Goal: Transaction & Acquisition: Download file/media

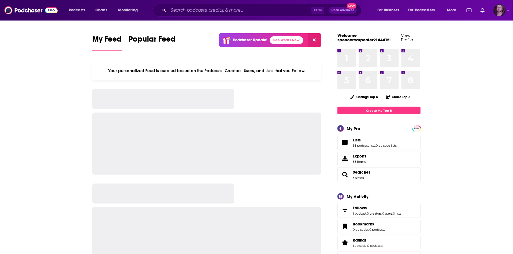
click at [503, 10] on img "Logged in as OutlierAudio" at bounding box center [500, 10] width 12 height 12
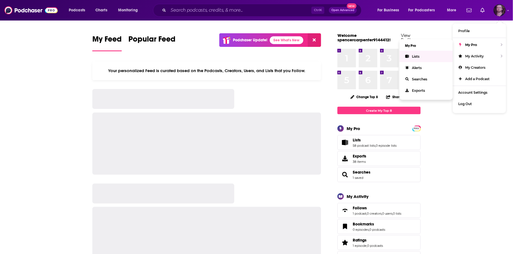
click at [424, 59] on link "Lists" at bounding box center [426, 56] width 53 height 11
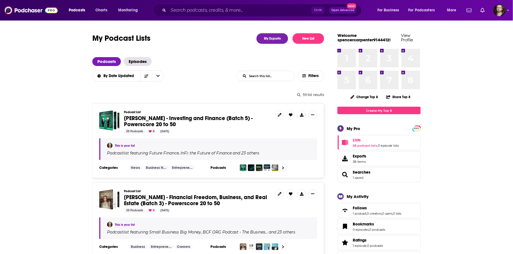
click at [278, 80] on input "List Search Input" at bounding box center [266, 76] width 58 height 10
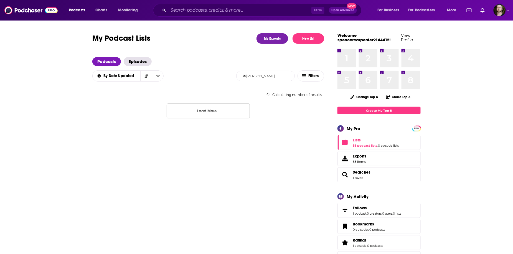
type input "[PERSON_NAME]"
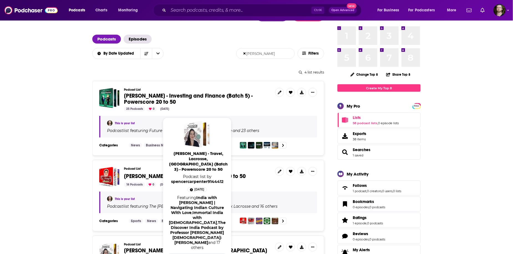
scroll to position [22, 0]
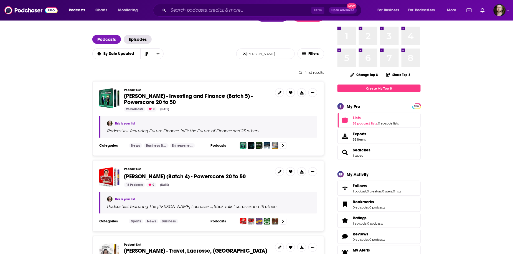
click at [502, 9] on img "Logged in as OutlierAudio" at bounding box center [500, 10] width 12 height 12
click at [95, 129] on div "Podcast List [PERSON_NAME] - Investing and Finance (Batch 5) - Powerscore 20 to…" at bounding box center [208, 118] width 232 height 75
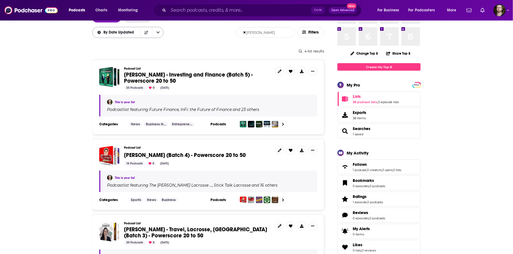
scroll to position [0, 0]
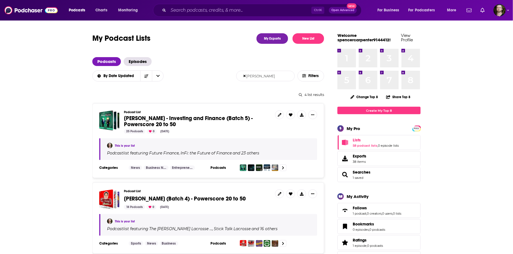
click at [246, 77] on icon at bounding box center [245, 75] width 2 height 3
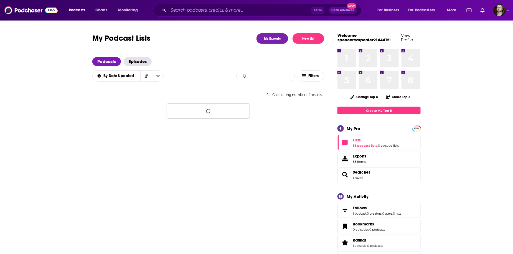
click at [251, 78] on input "List Search Input" at bounding box center [266, 76] width 58 height 10
type input "[PERSON_NAME]"
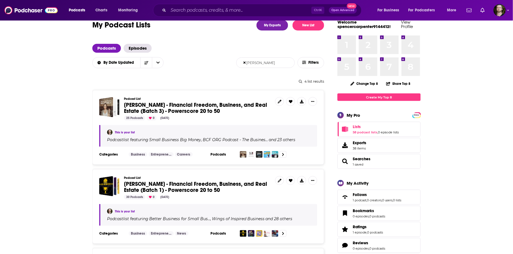
scroll to position [22, 0]
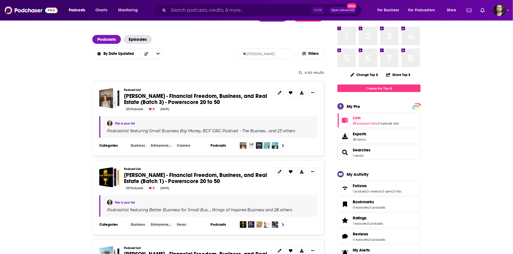
click at [194, 100] on span "[PERSON_NAME] - Financial Freedom, Business, and Real Estate (Batch 3) - Powers…" at bounding box center [195, 99] width 143 height 13
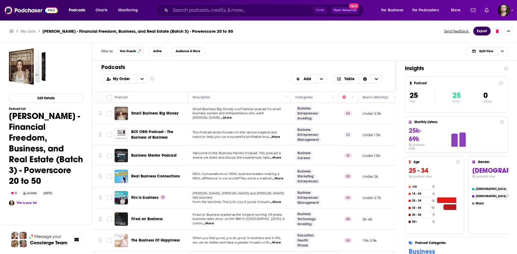
click at [484, 33] on button "Export" at bounding box center [481, 31] width 17 height 9
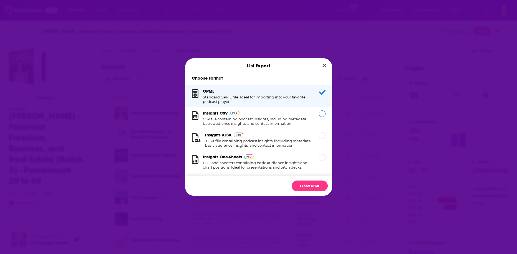
click at [315, 115] on div "Insights CSV CSV file containing podcast insights, including metadata, basic au…" at bounding box center [258, 118] width 147 height 22
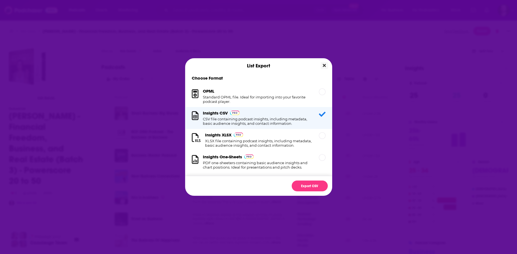
click at [323, 67] on icon "Close" at bounding box center [324, 65] width 3 height 4
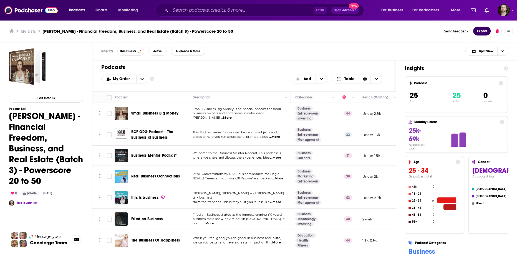
click at [482, 32] on button "Export" at bounding box center [481, 31] width 17 height 9
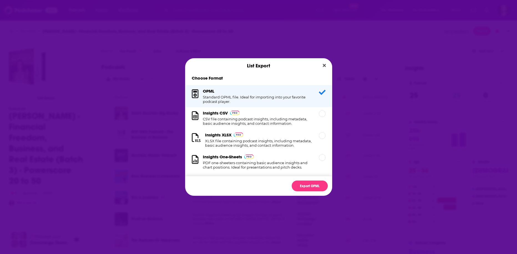
click at [291, 109] on div "Insights CSV CSV file containing podcast insights, including metadata, basic au…" at bounding box center [258, 118] width 147 height 22
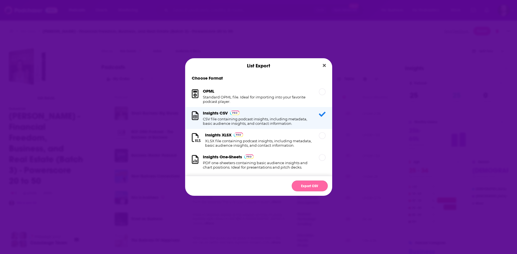
click at [315, 185] on button "Export CSV" at bounding box center [310, 186] width 36 height 11
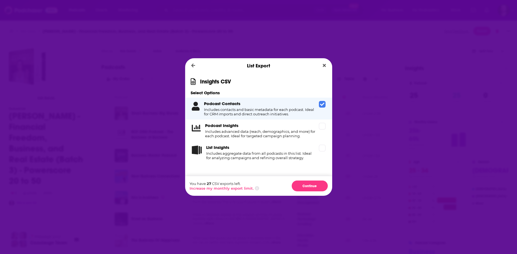
click at [318, 67] on div "List Export" at bounding box center [258, 65] width 147 height 15
click at [326, 65] on button "Close" at bounding box center [324, 65] width 7 height 7
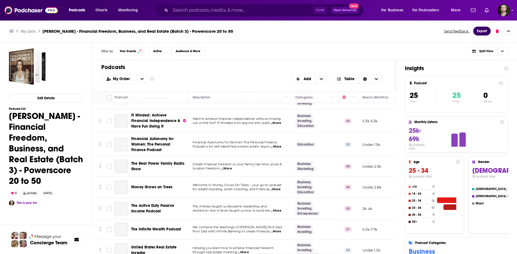
scroll to position [398, 0]
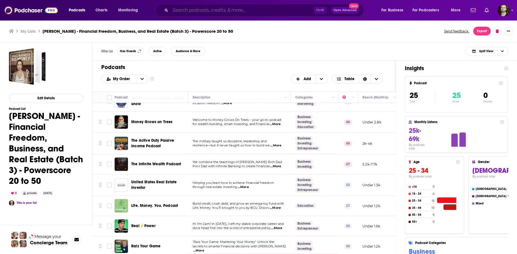
click at [234, 12] on input "Search podcasts, credits, & more..." at bounding box center [241, 10] width 143 height 9
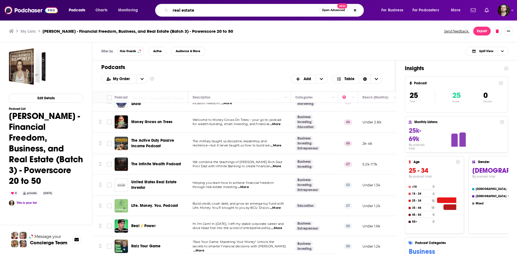
type input "real estate"
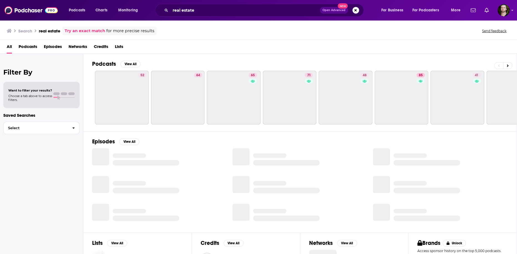
click at [27, 49] on span "Podcasts" at bounding box center [28, 47] width 19 height 11
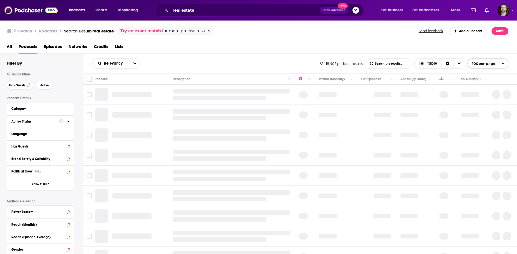
click at [67, 122] on icon at bounding box center [68, 121] width 3 height 4
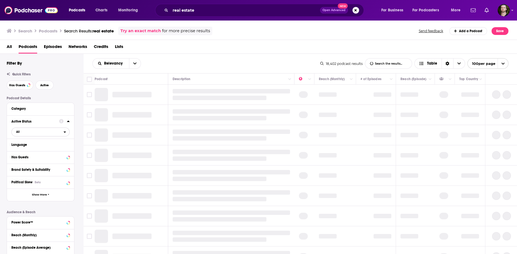
click at [57, 132] on span "All" at bounding box center [38, 131] width 52 height 7
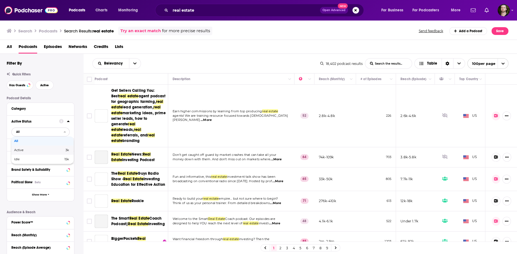
click at [52, 152] on div "Active 3k" at bounding box center [42, 150] width 62 height 9
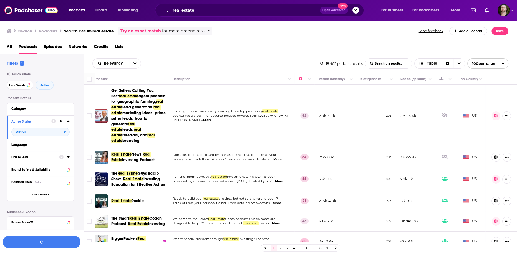
click at [67, 157] on icon at bounding box center [68, 157] width 2 height 1
click at [49, 171] on span "All" at bounding box center [38, 167] width 52 height 7
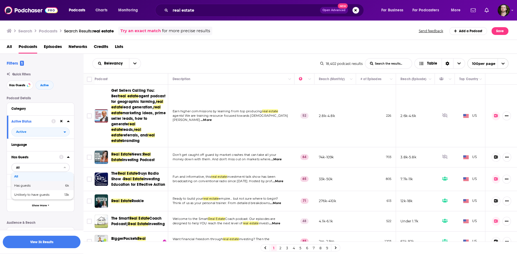
drag, startPoint x: 51, startPoint y: 186, endPoint x: 65, endPoint y: 186, distance: 13.3
click at [51, 186] on span "6k" at bounding box center [58, 185] width 22 height 3
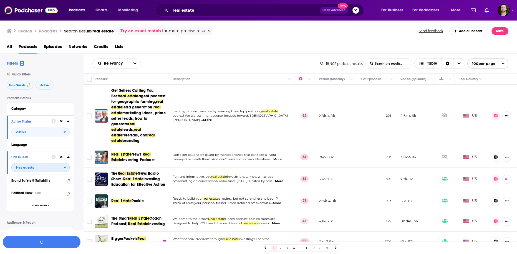
scroll to position [104, 0]
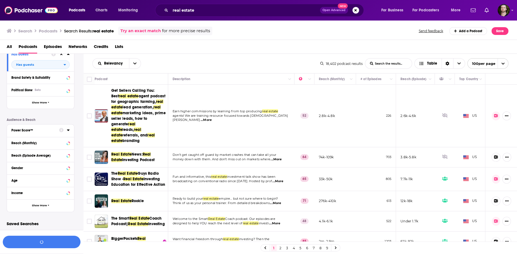
click at [68, 131] on icon at bounding box center [68, 130] width 3 height 4
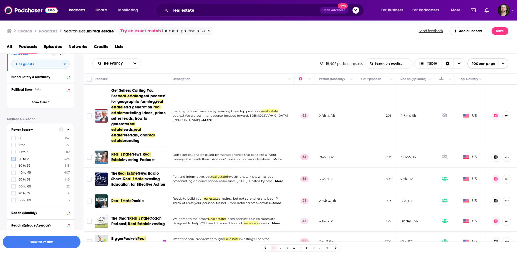
click at [14, 159] on icon at bounding box center [13, 158] width 3 height 3
click at [14, 167] on icon at bounding box center [13, 165] width 3 height 3
drag, startPoint x: 15, startPoint y: 174, endPoint x: 42, endPoint y: 207, distance: 42.8
click at [15, 174] on icon at bounding box center [13, 172] width 3 height 3
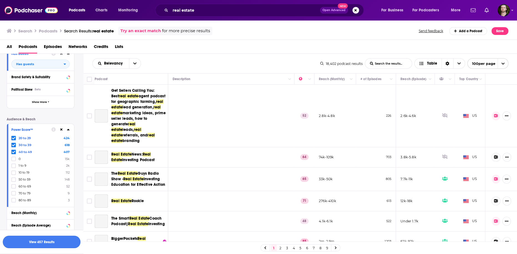
click at [57, 243] on button "View 457 Results" at bounding box center [42, 242] width 78 height 12
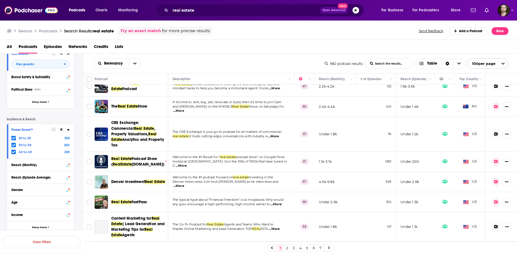
scroll to position [89, 0]
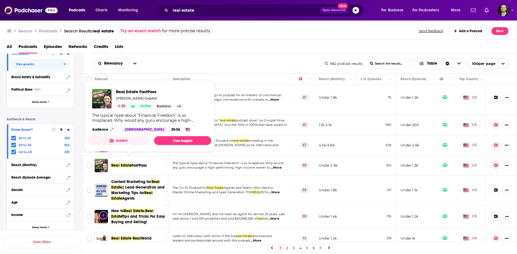
click at [131, 141] on button "Added" at bounding box center [119, 140] width 62 height 9
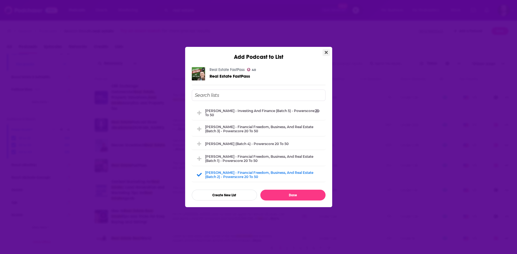
click at [328, 54] on button "Close" at bounding box center [326, 52] width 7 height 7
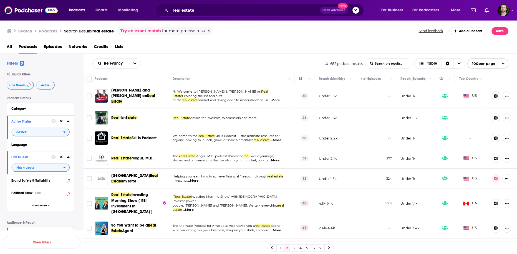
scroll to position [104, 0]
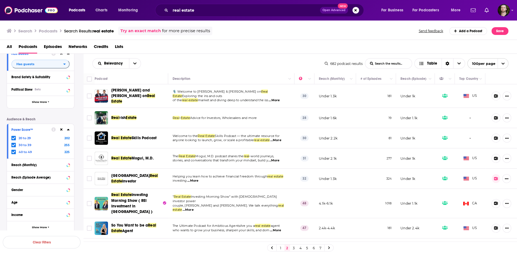
click at [278, 99] on span "...More" at bounding box center [274, 100] width 11 height 4
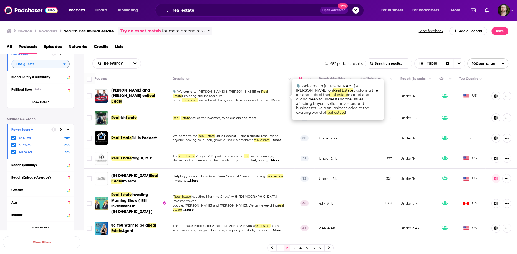
click at [278, 98] on span "...More" at bounding box center [274, 100] width 11 height 4
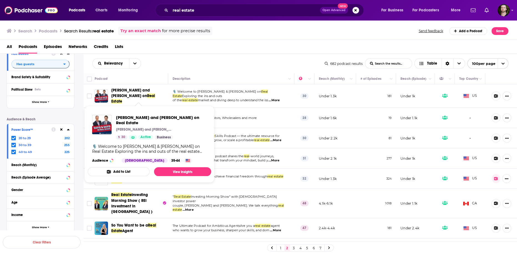
click at [130, 167] on button "Add to List" at bounding box center [119, 171] width 62 height 9
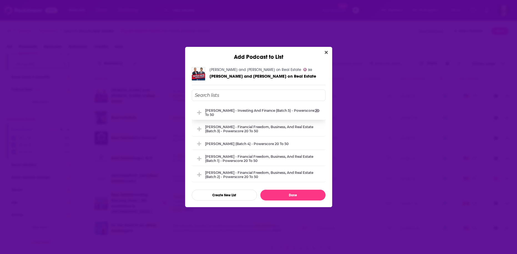
click at [249, 111] on div "[PERSON_NAME] - Investing and Finance (Batch 5) - Powerscore 20 to 50" at bounding box center [263, 113] width 117 height 8
click at [243, 130] on div "[PERSON_NAME] - Financial Freedom, Business, and Real Estate (Batch 3) - Powers…" at bounding box center [263, 129] width 117 height 8
click at [261, 110] on div "[PERSON_NAME] - Investing and Finance (Batch 5) - Powerscore 20 to 50" at bounding box center [263, 113] width 117 height 8
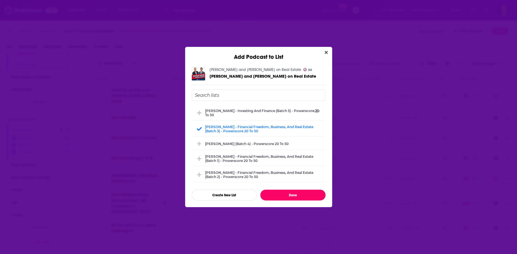
click at [306, 198] on button "Done" at bounding box center [292, 195] width 65 height 11
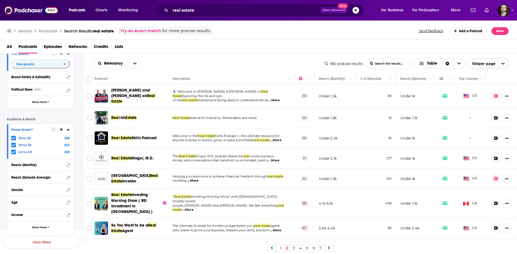
click at [277, 138] on span "...More" at bounding box center [275, 140] width 11 height 4
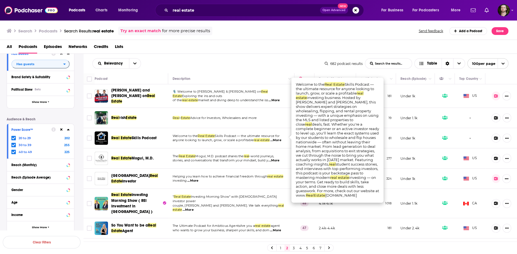
click at [279, 138] on span "...More" at bounding box center [275, 140] width 11 height 4
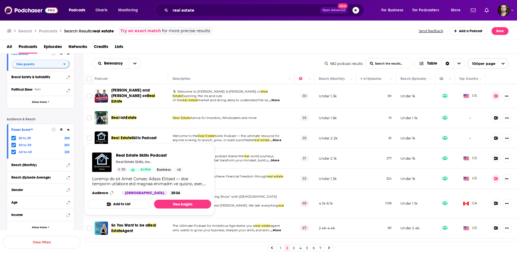
click at [135, 204] on button "Add to List" at bounding box center [119, 204] width 62 height 9
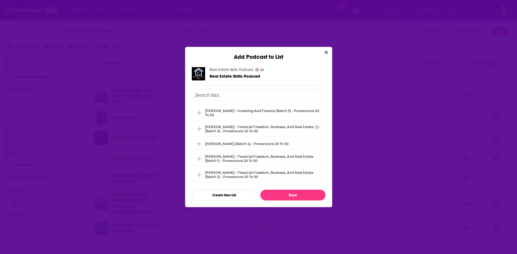
drag, startPoint x: 275, startPoint y: 129, endPoint x: 290, endPoint y: 208, distance: 81.1
click at [275, 129] on div "[PERSON_NAME] - Financial Freedom, Business, and Real Estate (Batch 3) - Powers…" at bounding box center [263, 129] width 117 height 8
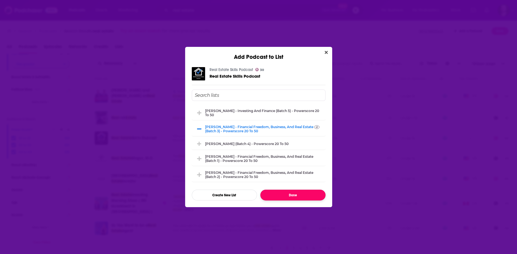
click at [295, 197] on button "Done" at bounding box center [292, 195] width 65 height 11
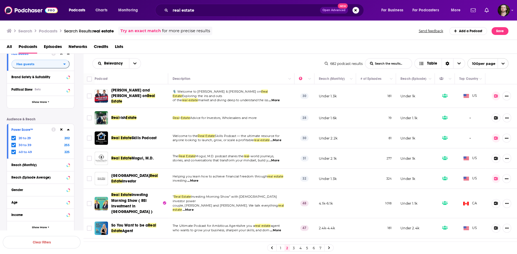
scroll to position [22, 0]
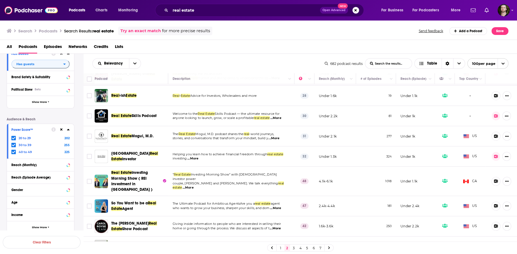
click at [253, 163] on td "Helping you learn how to achieve financial freedom through real estate investin…" at bounding box center [231, 157] width 126 height 20
click at [194, 186] on span "...More" at bounding box center [188, 188] width 11 height 4
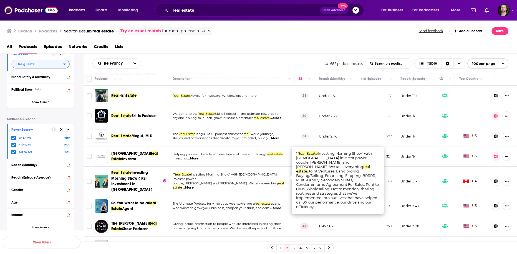
click at [194, 186] on span "...More" at bounding box center [188, 188] width 11 height 4
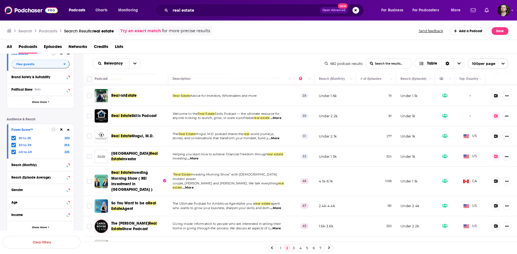
click at [511, 15] on div "Podcasts Charts Monitoring real estate Open Advanced New For Business For Podca…" at bounding box center [258, 10] width 517 height 21
click at [507, 12] on img "Logged in as OutlierAudio" at bounding box center [504, 10] width 12 height 12
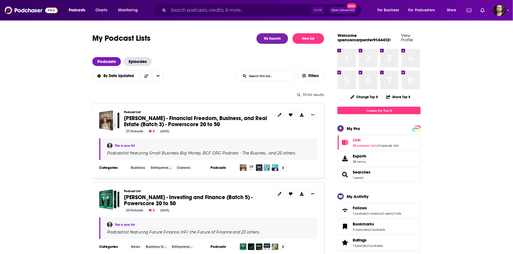
click at [208, 118] on span "[PERSON_NAME] - Financial Freedom, Business, and Real Estate (Batch 3) - Powers…" at bounding box center [195, 121] width 143 height 13
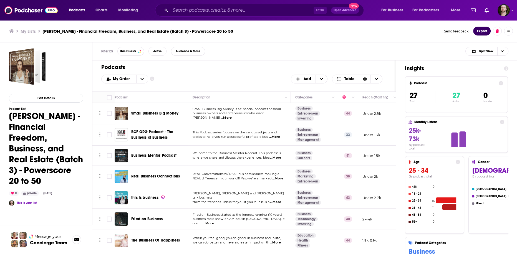
click at [481, 31] on button "Export" at bounding box center [481, 31] width 17 height 9
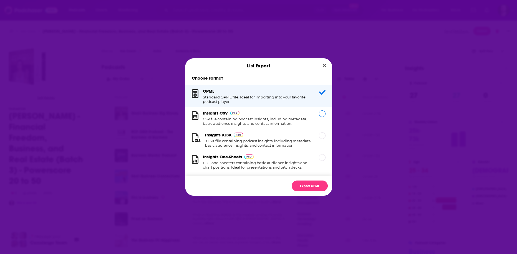
click at [295, 118] on h1 "CSV file containing podcast insights, including metadata, basic audience insigh…" at bounding box center [257, 121] width 109 height 9
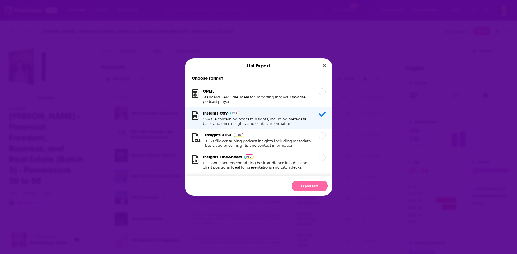
click at [311, 183] on button "Export CSV" at bounding box center [310, 186] width 36 height 11
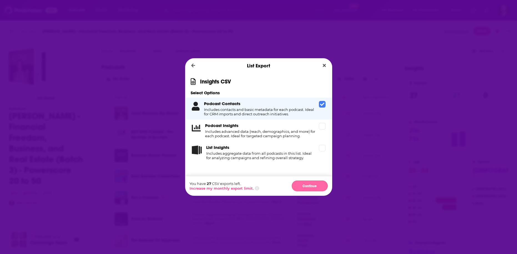
click at [316, 188] on button "Continue" at bounding box center [310, 186] width 36 height 11
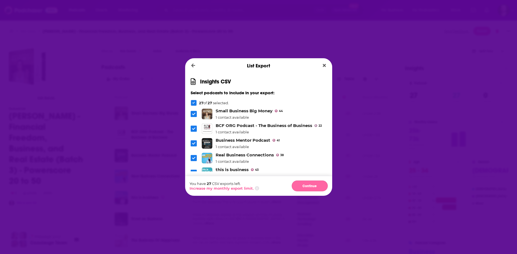
click at [319, 187] on button "Continue" at bounding box center [310, 186] width 36 height 11
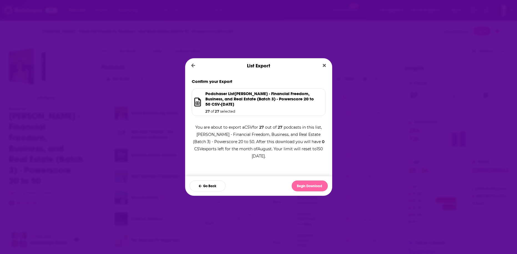
click at [315, 185] on button "Begin Download" at bounding box center [310, 186] width 36 height 11
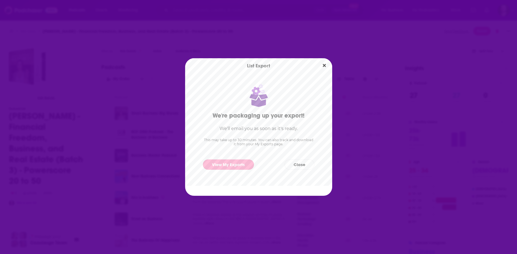
click at [241, 168] on link "View My Exports" at bounding box center [228, 165] width 51 height 10
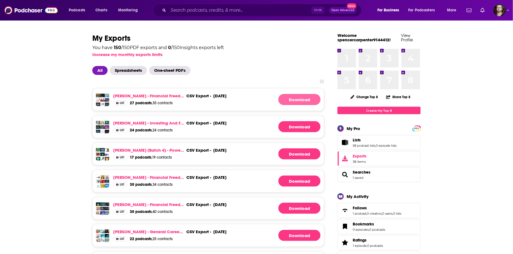
click at [302, 102] on link "Download" at bounding box center [300, 99] width 42 height 11
